Goal: Navigation & Orientation: Find specific page/section

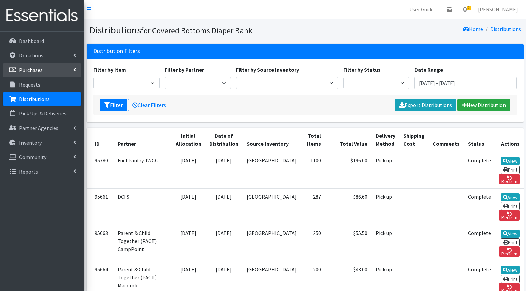
click at [42, 70] on link "Purchases" at bounding box center [42, 69] width 79 height 13
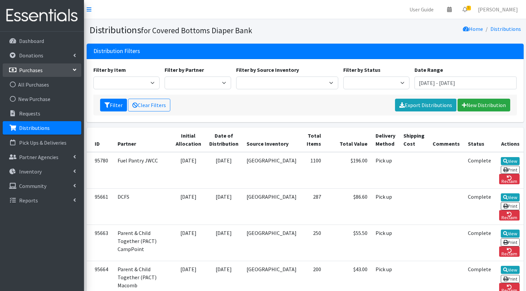
click at [42, 70] on link "Purchases" at bounding box center [42, 69] width 79 height 13
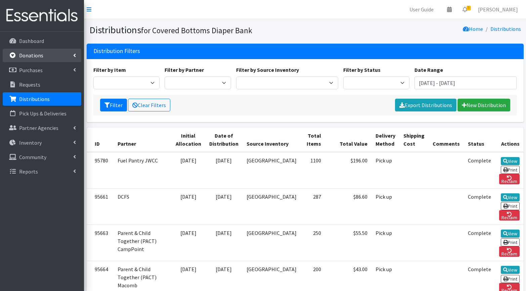
click at [74, 58] on icon at bounding box center [74, 55] width 3 height 5
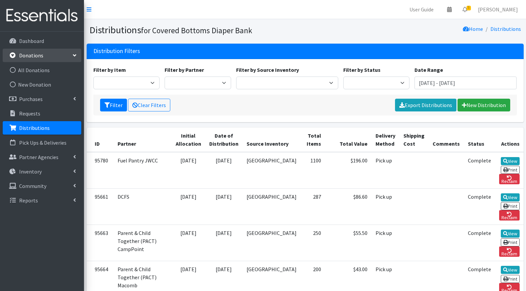
click at [74, 58] on link "Donations" at bounding box center [42, 55] width 79 height 13
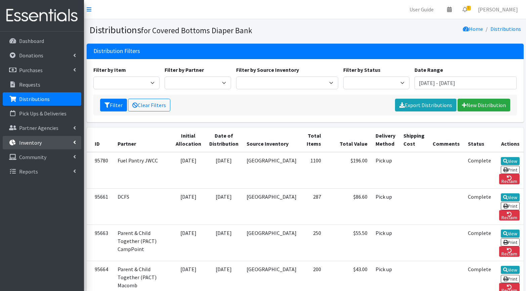
click at [39, 145] on p "Inventory" at bounding box center [30, 142] width 22 height 7
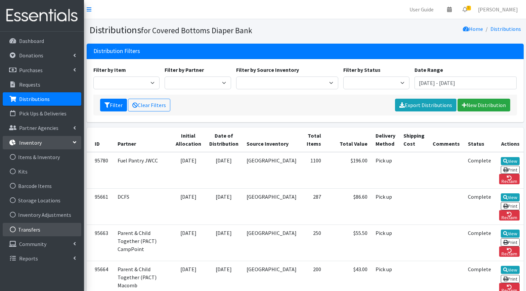
click at [31, 229] on link "Transfers" at bounding box center [42, 229] width 79 height 13
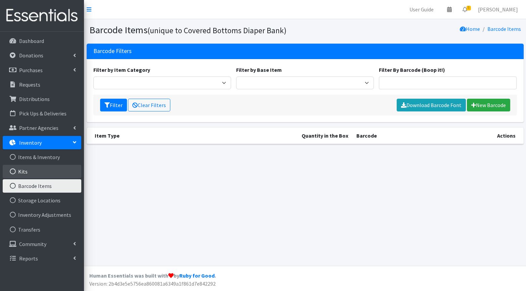
click at [35, 174] on link "Kits" at bounding box center [42, 171] width 79 height 13
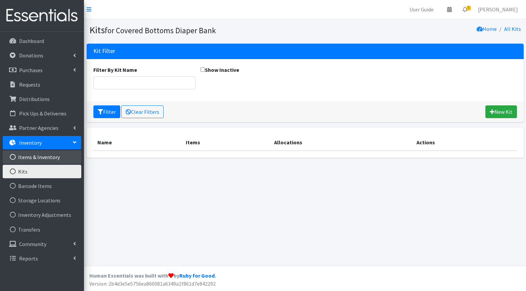
click at [48, 159] on link "Items & Inventory" at bounding box center [42, 156] width 79 height 13
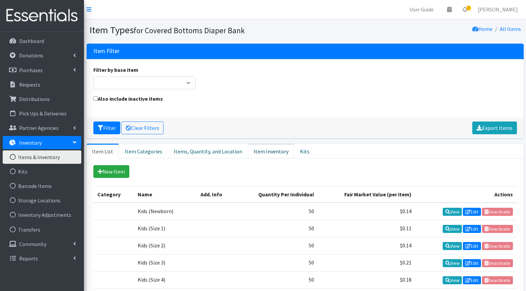
click at [256, 154] on link "Item Inventory" at bounding box center [271, 151] width 46 height 15
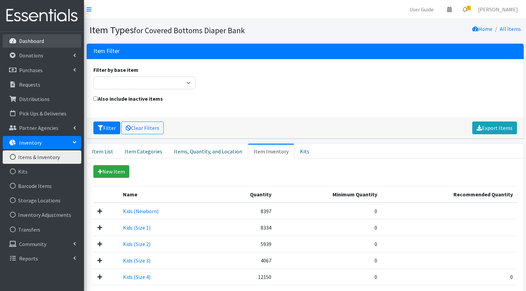
click at [33, 37] on link "Dashboard" at bounding box center [42, 40] width 79 height 13
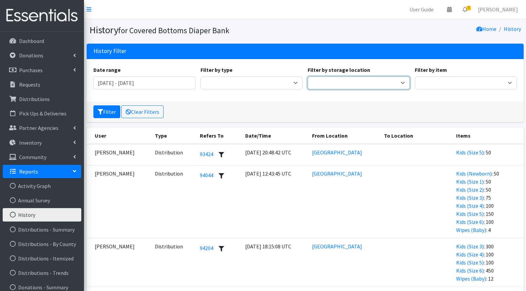
select select "105"
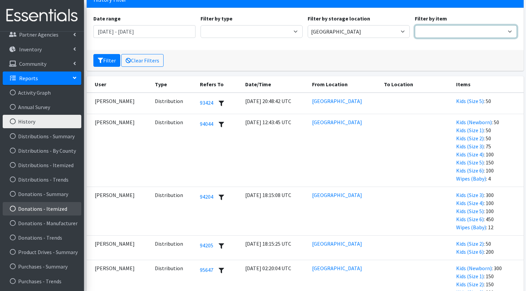
scroll to position [52, 0]
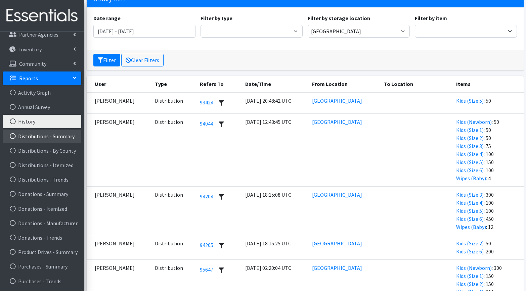
click at [35, 137] on link "Distributions - Summary" at bounding box center [42, 136] width 79 height 13
